Goal: Use online tool/utility

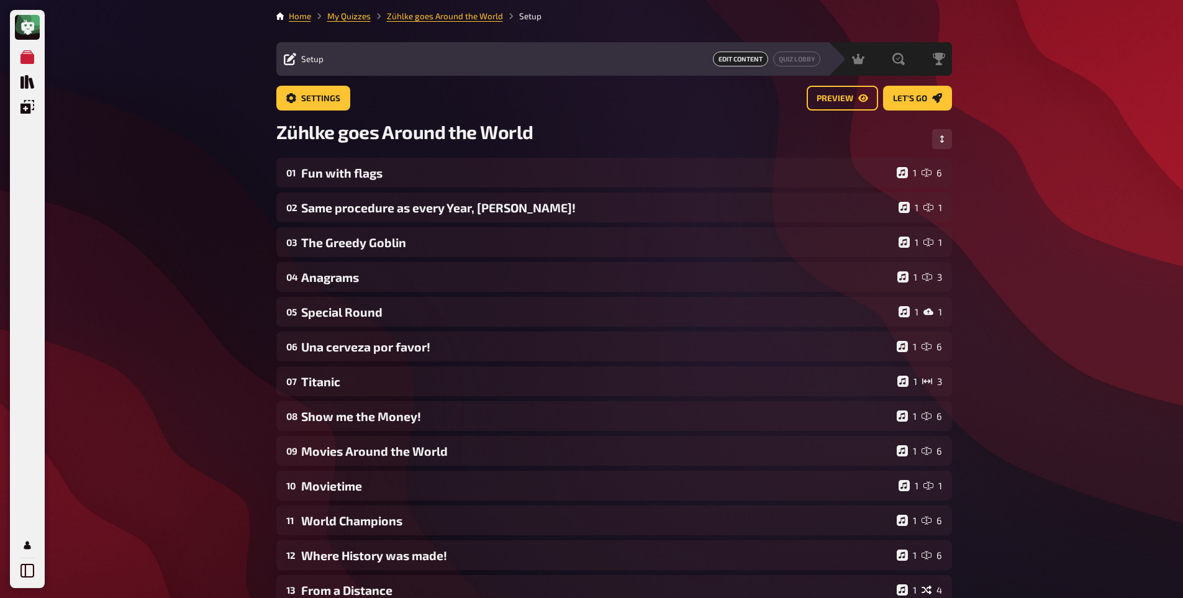
click at [189, 333] on div "Meine Quizze Quiz Sammlung Einblendungen Mein Konto Home My Quizzes [PERSON_NAM…" at bounding box center [591, 423] width 1183 height 847
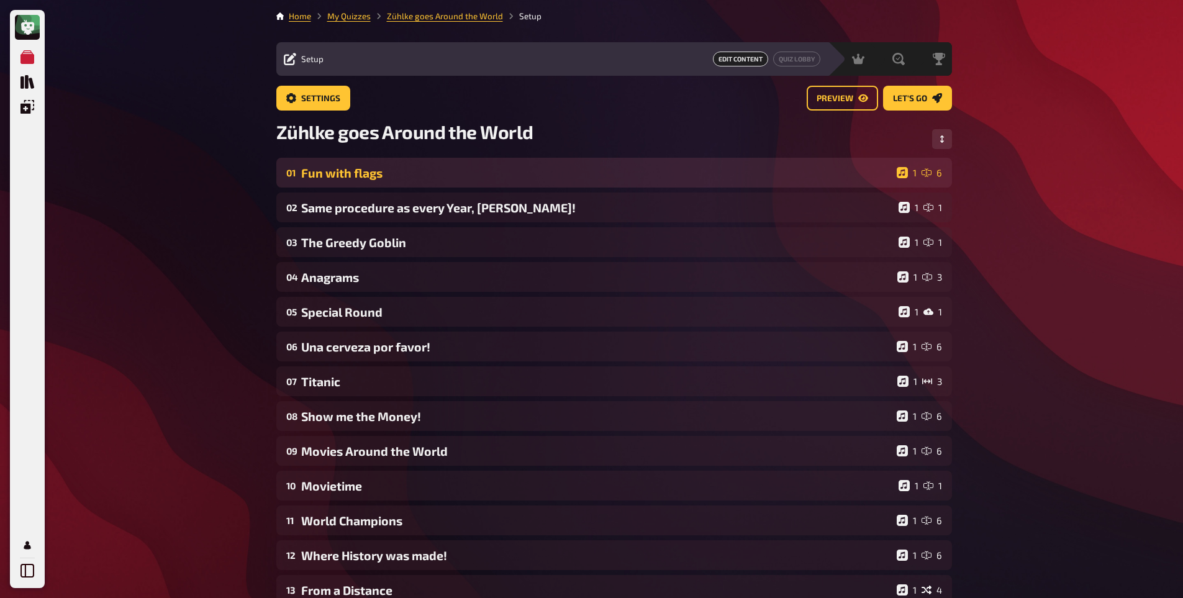
click at [335, 168] on div "Fun with flags" at bounding box center [596, 173] width 590 height 14
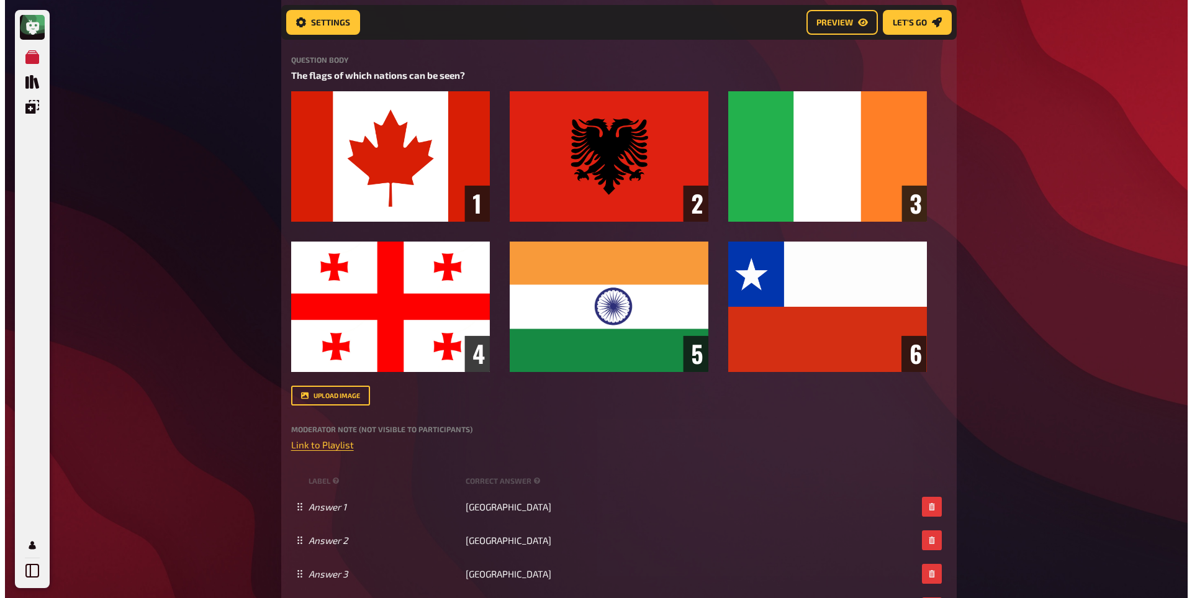
scroll to position [223, 0]
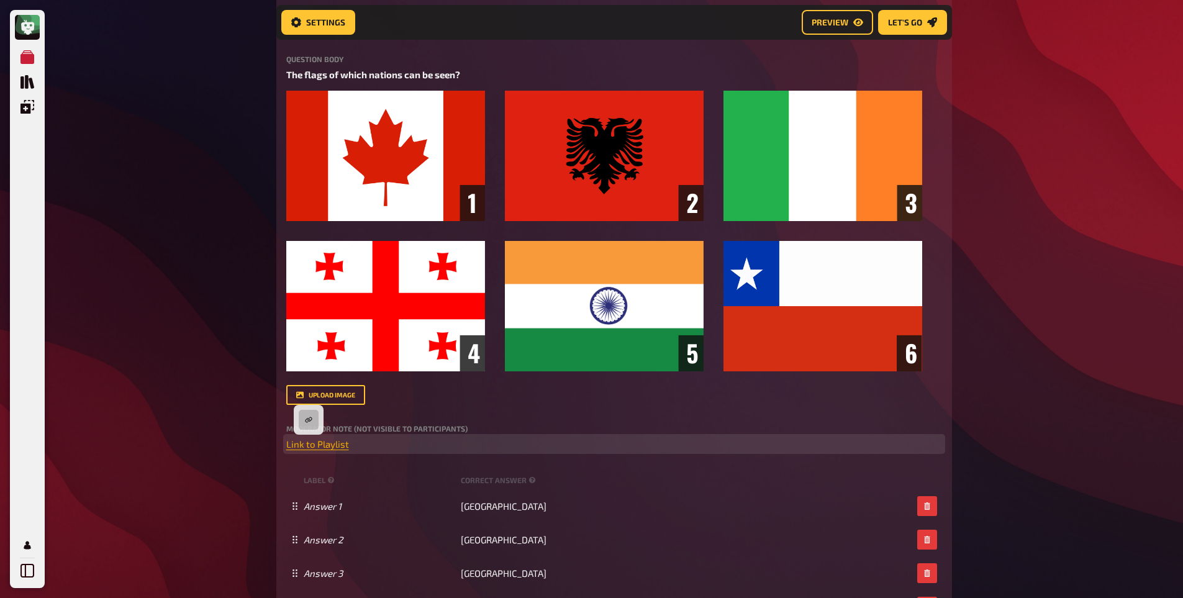
click at [308, 444] on span "Link to Playlist" at bounding box center [317, 443] width 63 height 11
click at [307, 424] on button "button" at bounding box center [309, 420] width 20 height 20
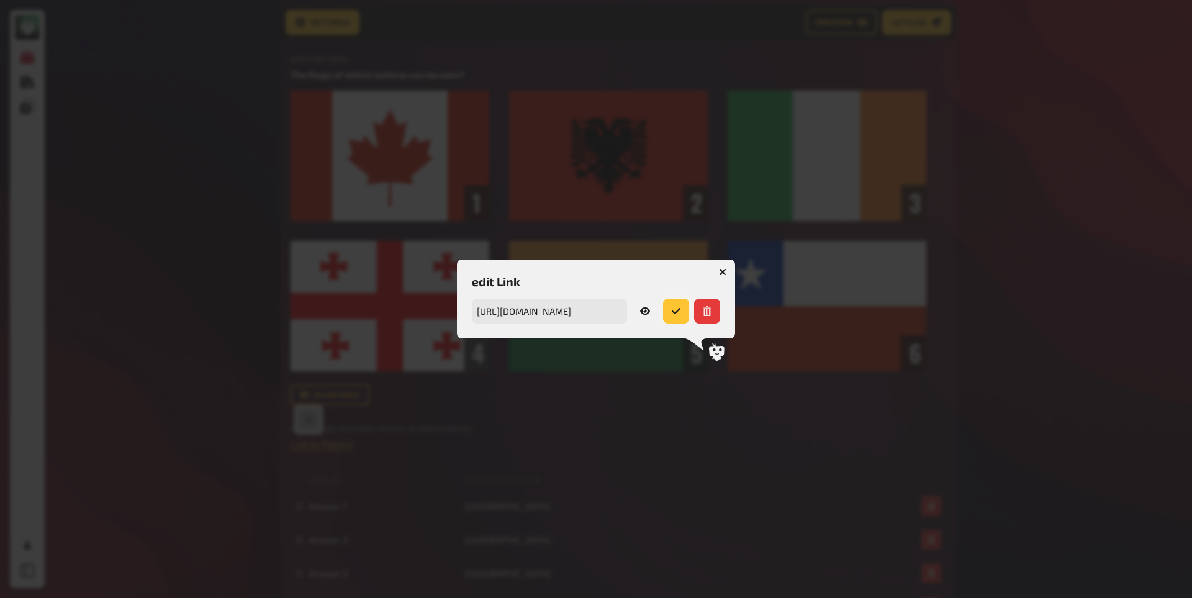
click at [673, 301] on button "submit" at bounding box center [676, 311] width 26 height 25
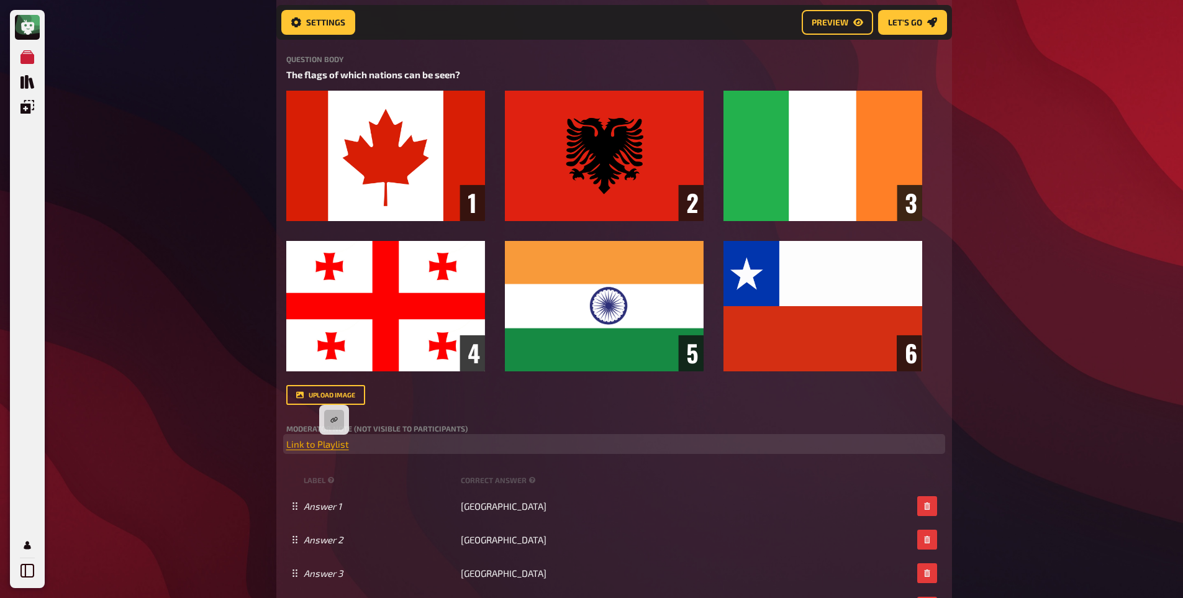
click at [335, 443] on span "Link to Playlist" at bounding box center [317, 443] width 63 height 11
click at [330, 419] on button "button" at bounding box center [334, 420] width 20 height 20
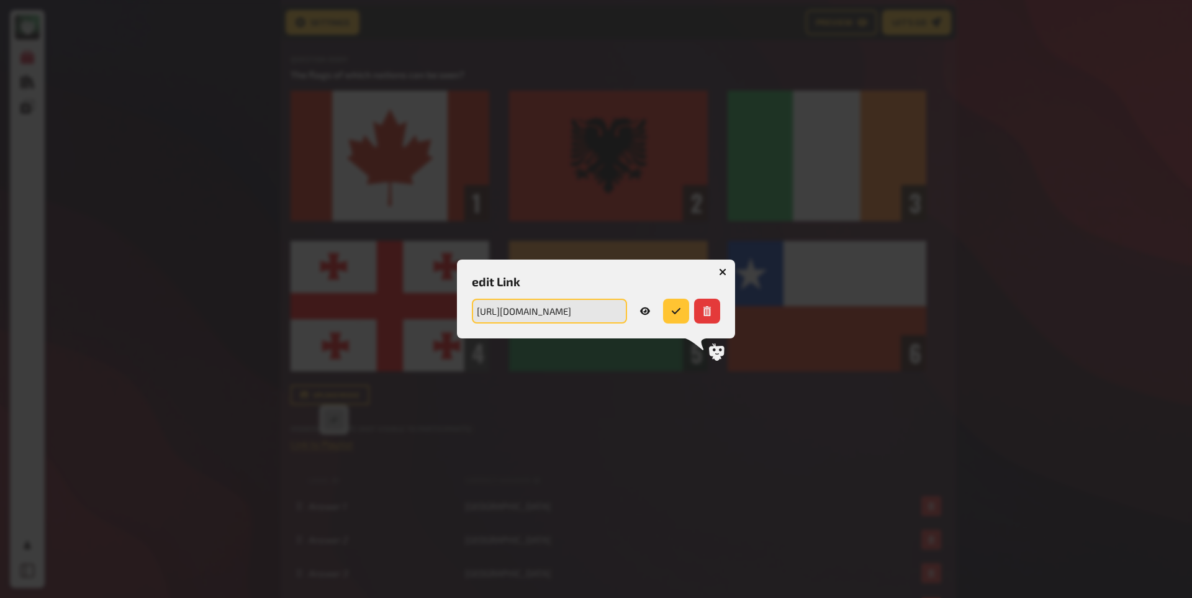
click at [585, 310] on input "[URL][DOMAIN_NAME]" at bounding box center [549, 311] width 155 height 25
